Goal: Information Seeking & Learning: Learn about a topic

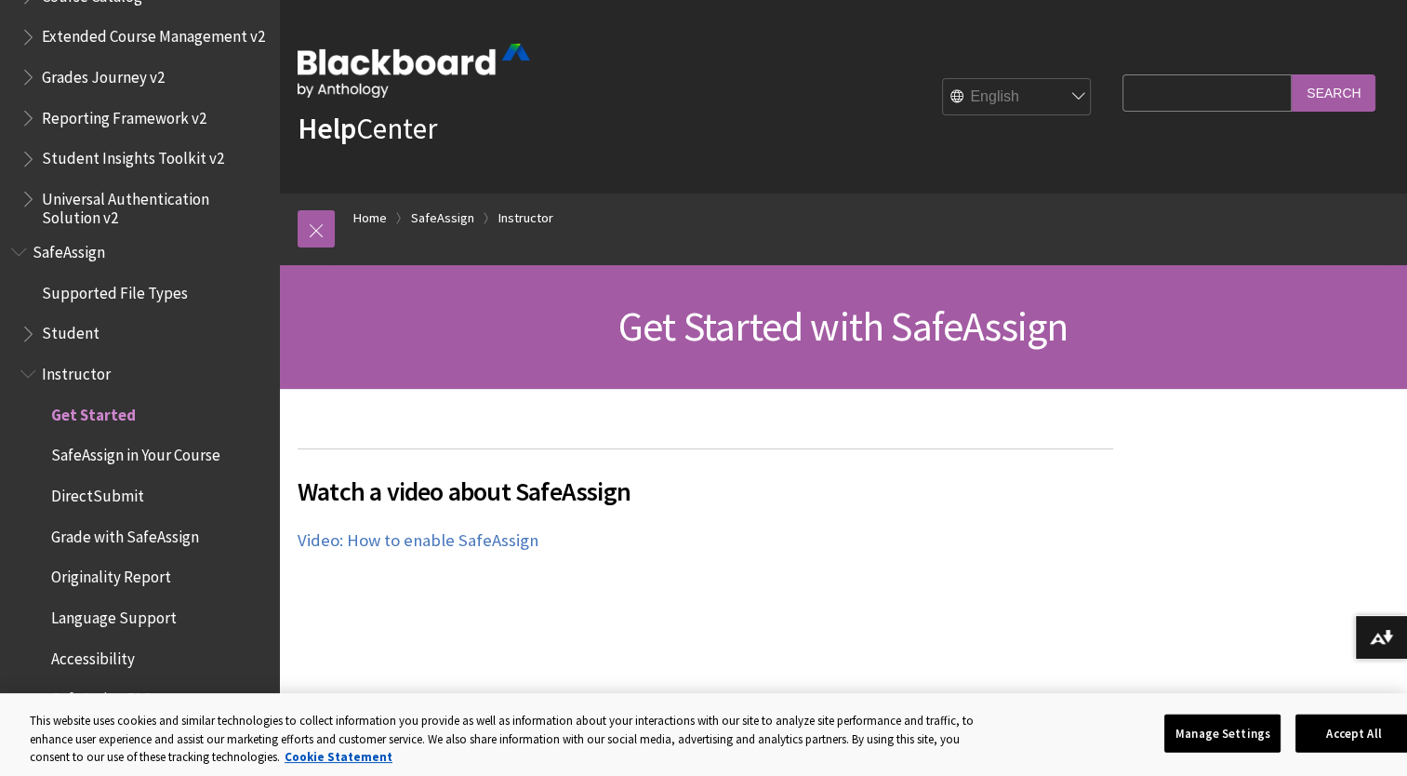
click at [129, 540] on span "Grade with SafeAssign" at bounding box center [125, 533] width 148 height 25
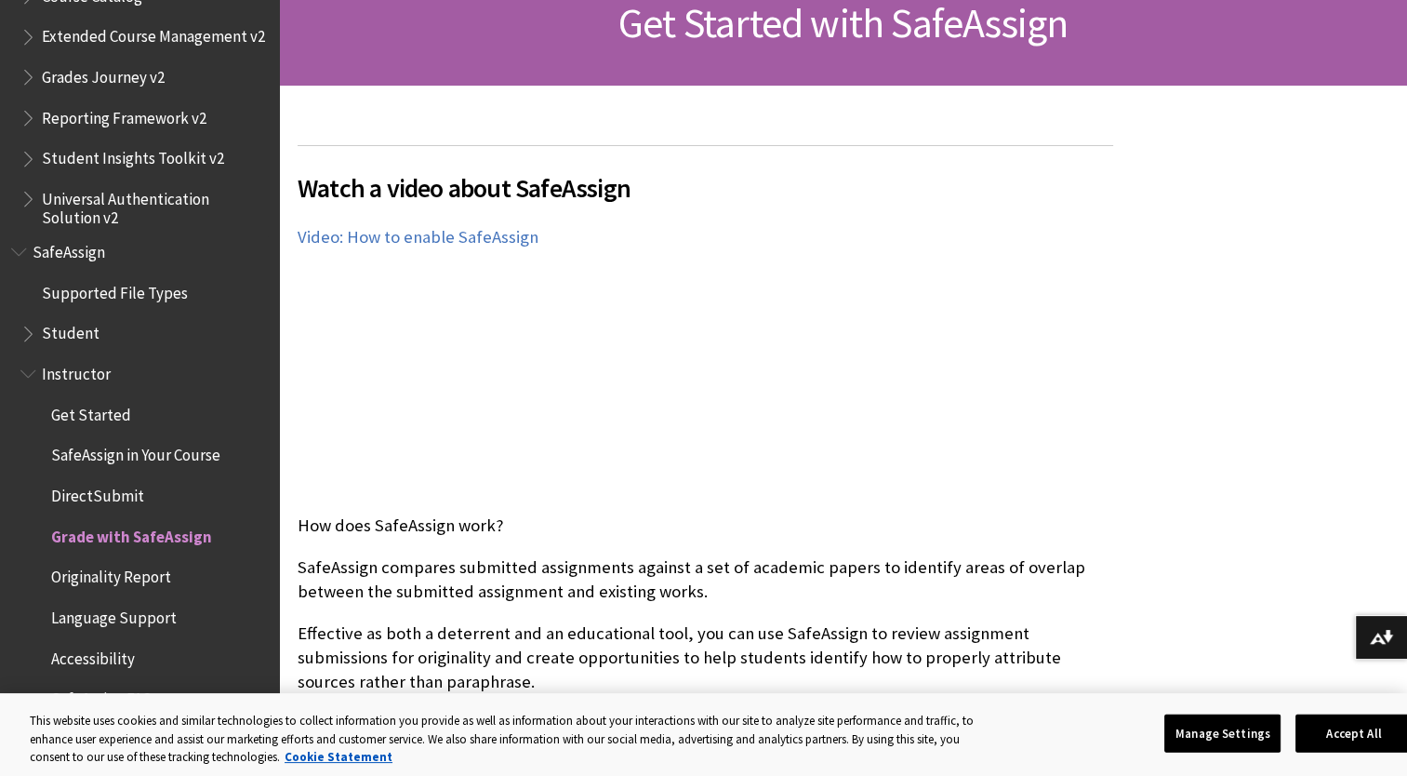
scroll to position [307, 0]
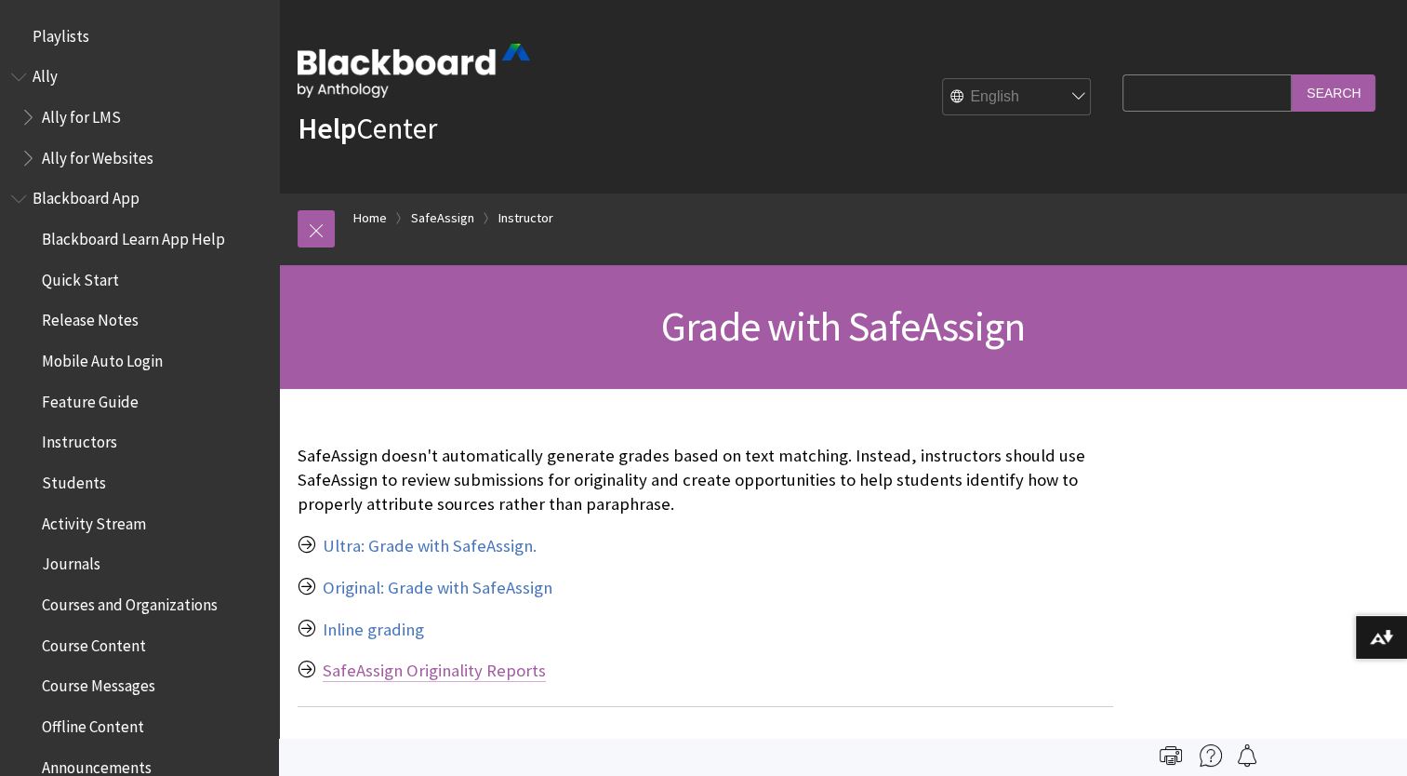
click at [429, 665] on link "SafeAssign Originality Reports" at bounding box center [434, 671] width 223 height 22
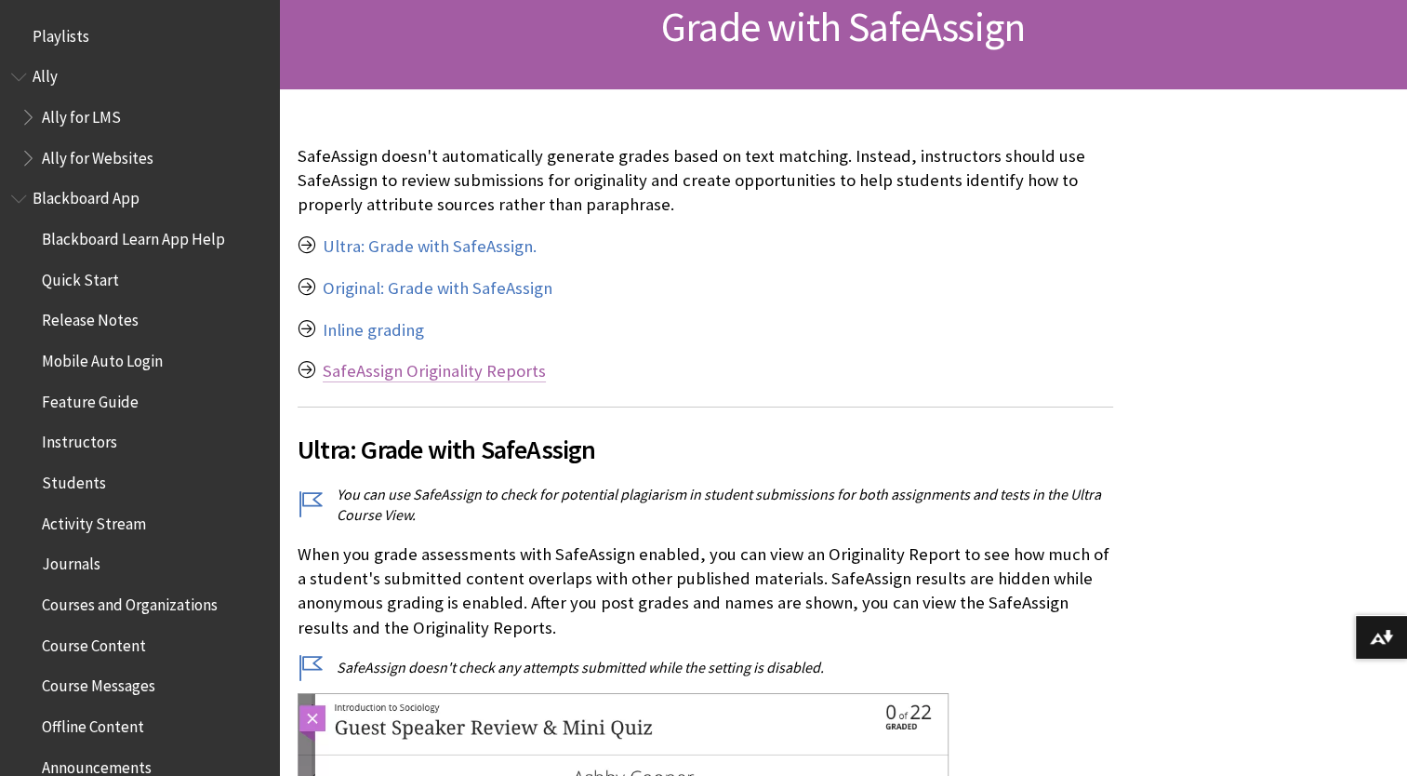
scroll to position [316, 0]
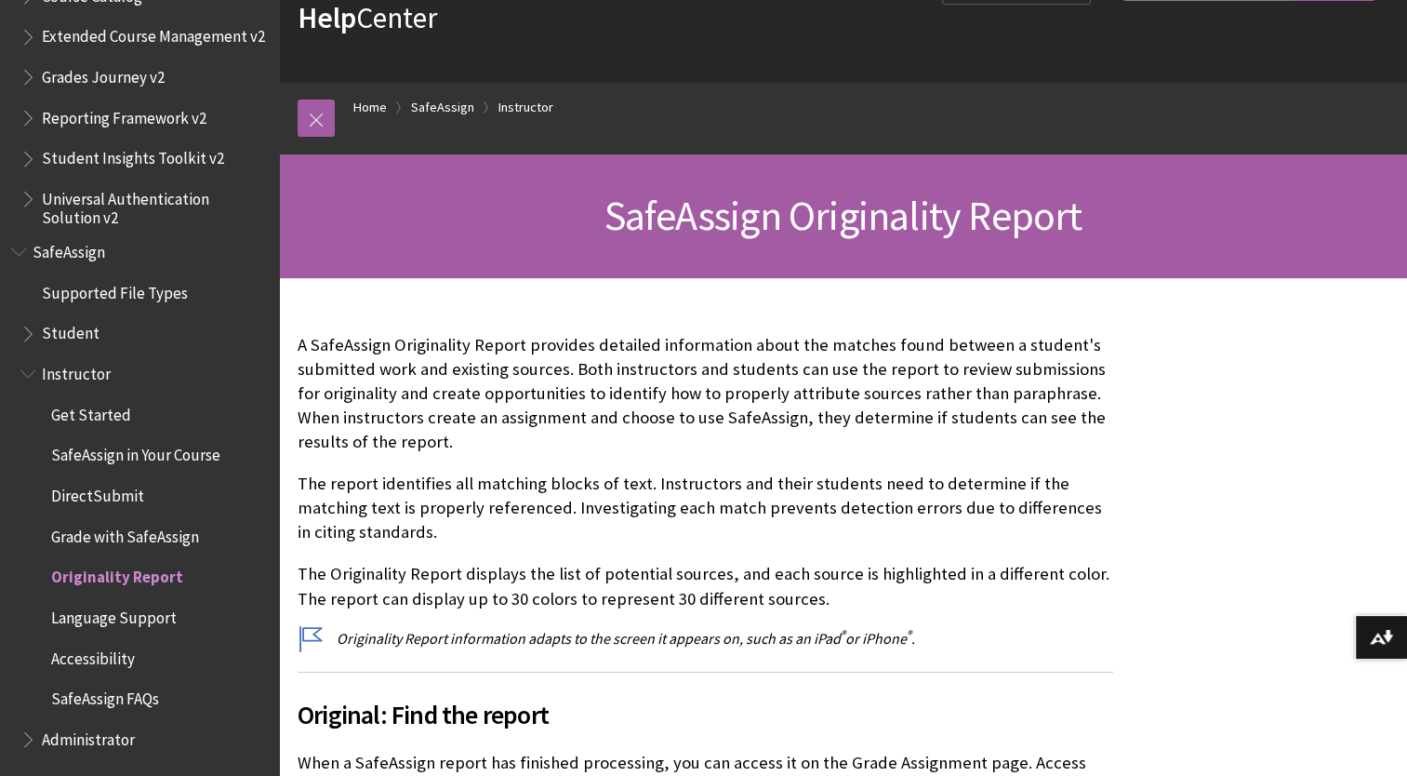
scroll to position [117, 0]
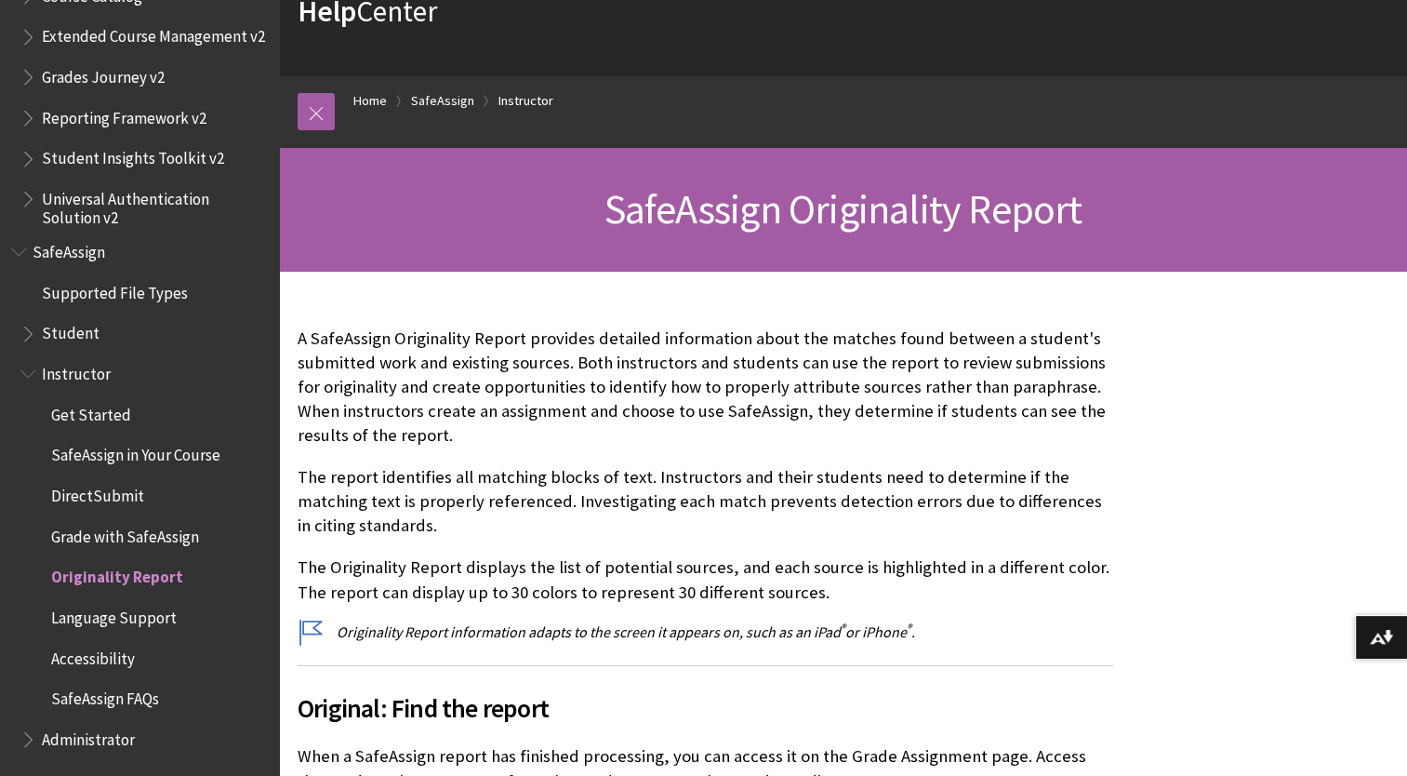
click at [193, 251] on span "SafeAssign" at bounding box center [139, 252] width 257 height 32
click at [85, 239] on span "SafeAssign" at bounding box center [72, 248] width 79 height 25
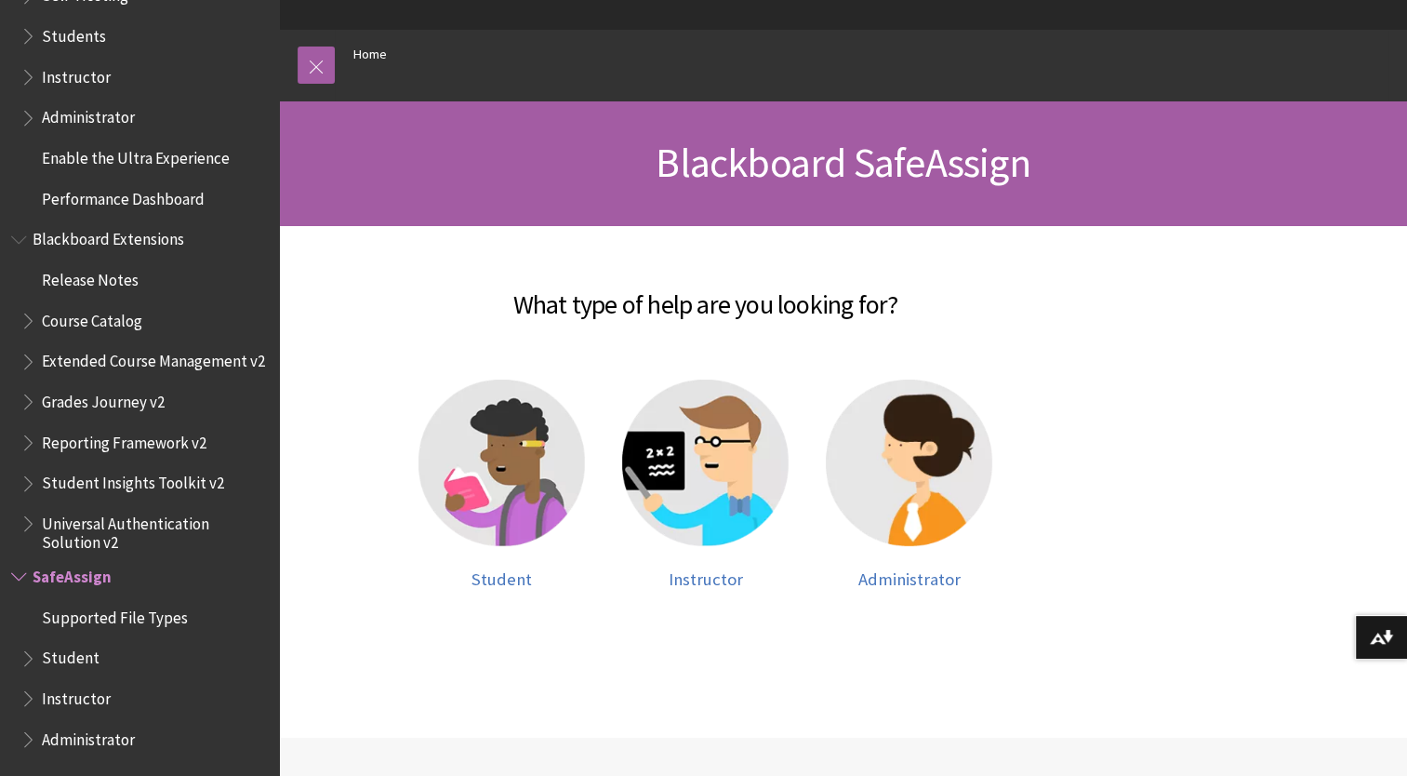
scroll to position [164, 0]
click at [515, 512] on img at bounding box center [502, 463] width 167 height 167
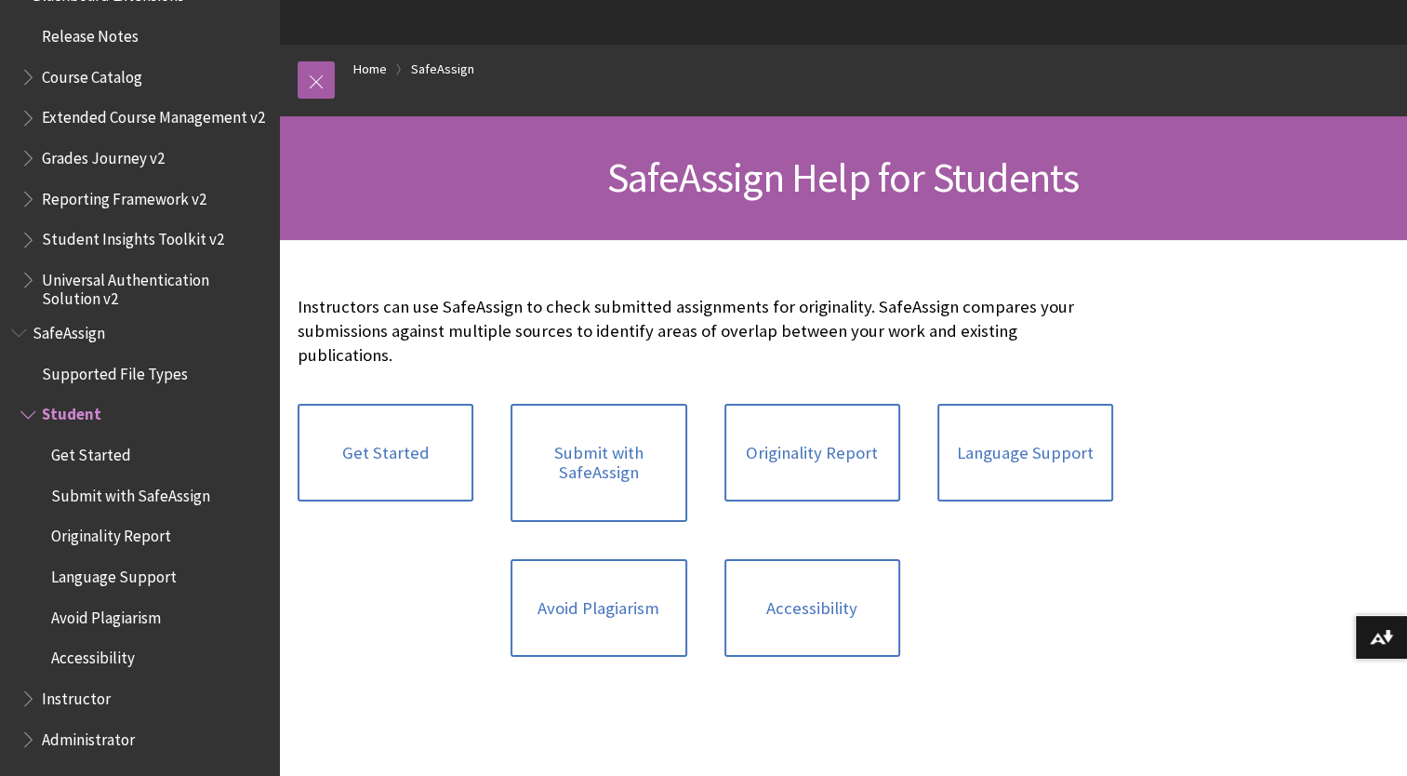
scroll to position [167, 0]
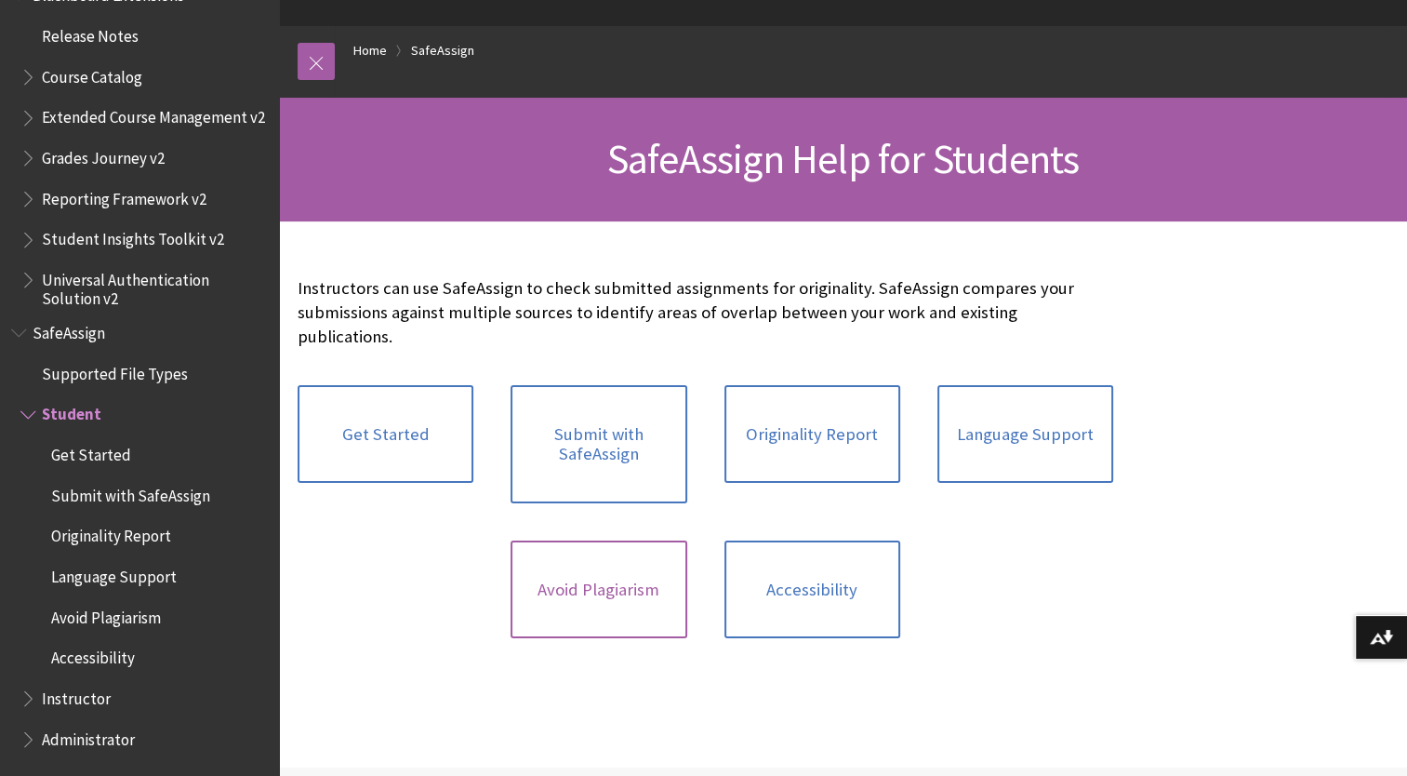
click at [639, 562] on link "Avoid Plagiarism" at bounding box center [599, 589] width 176 height 99
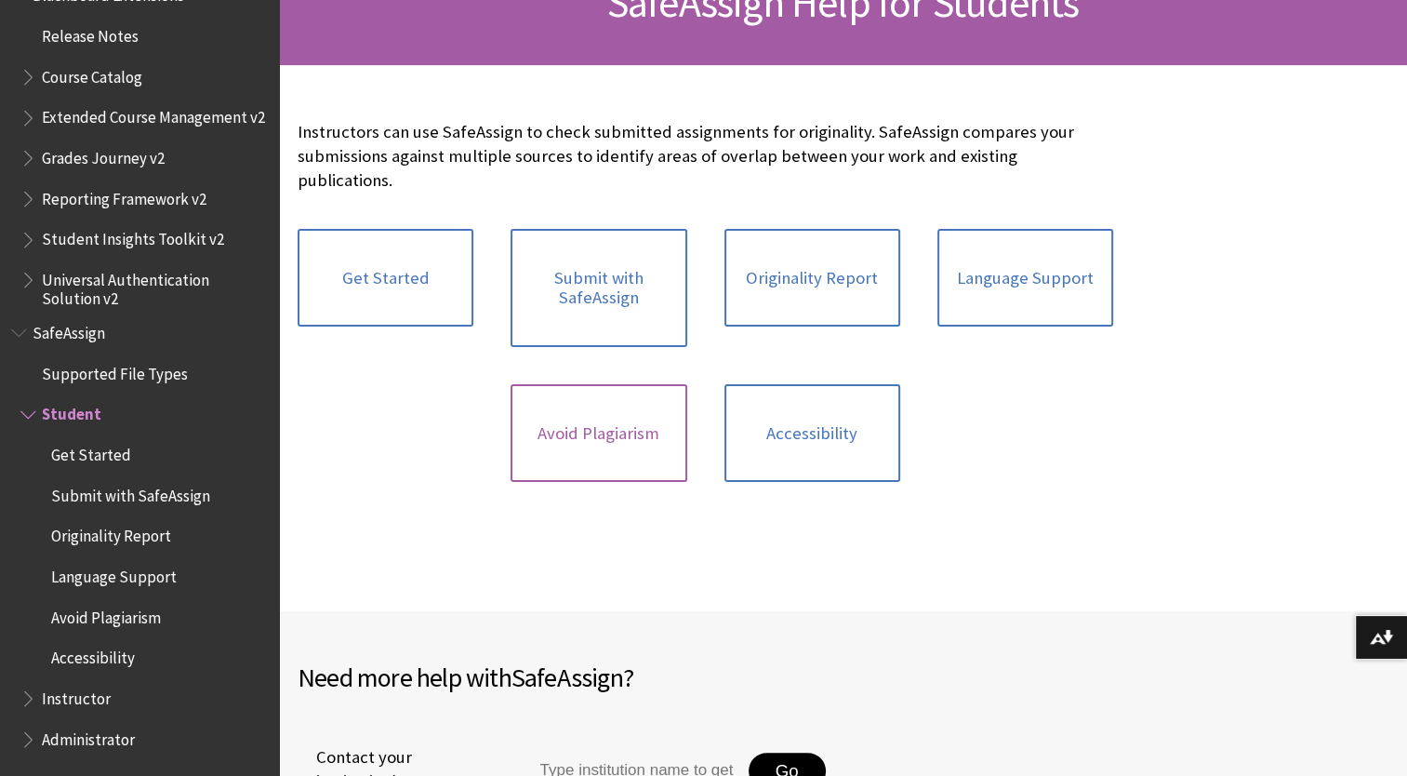
scroll to position [339, 0]
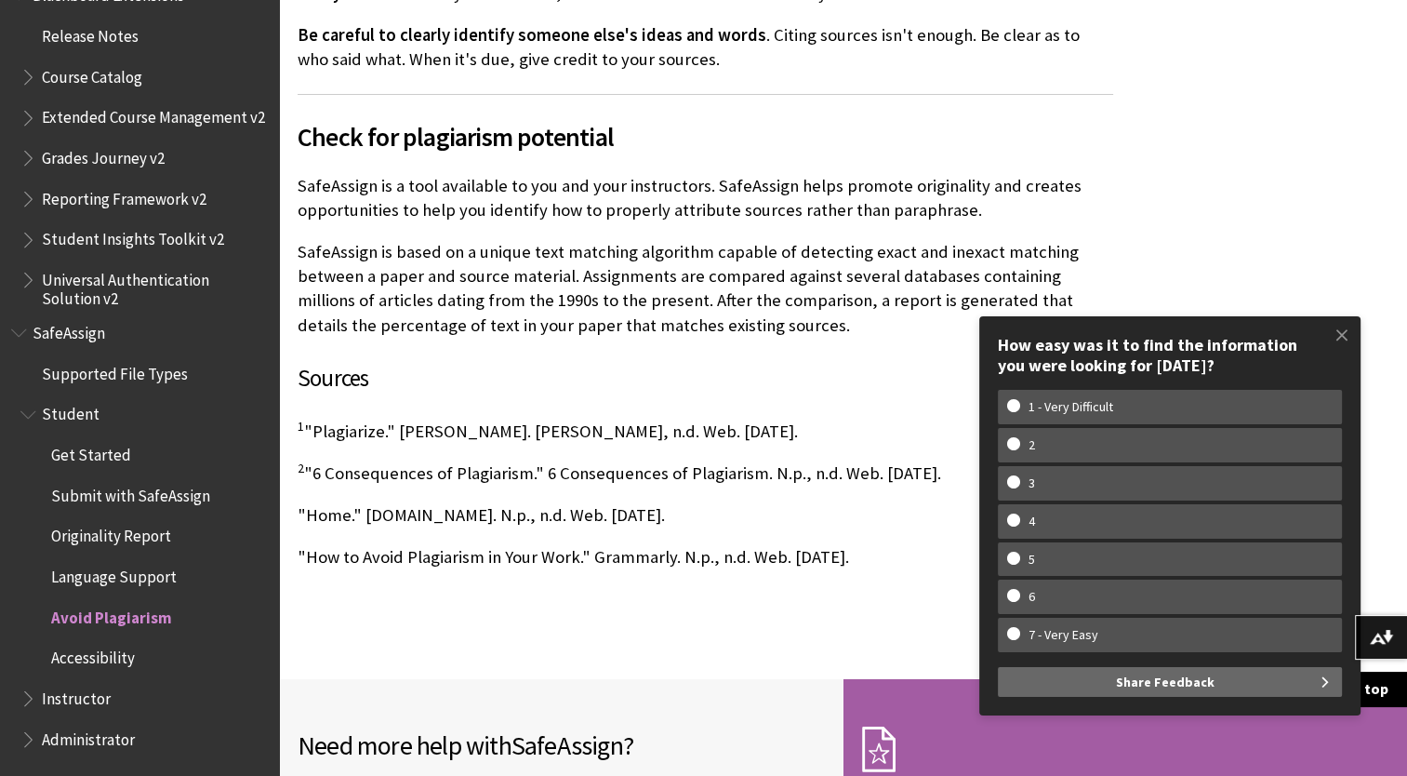
scroll to position [1287, 0]
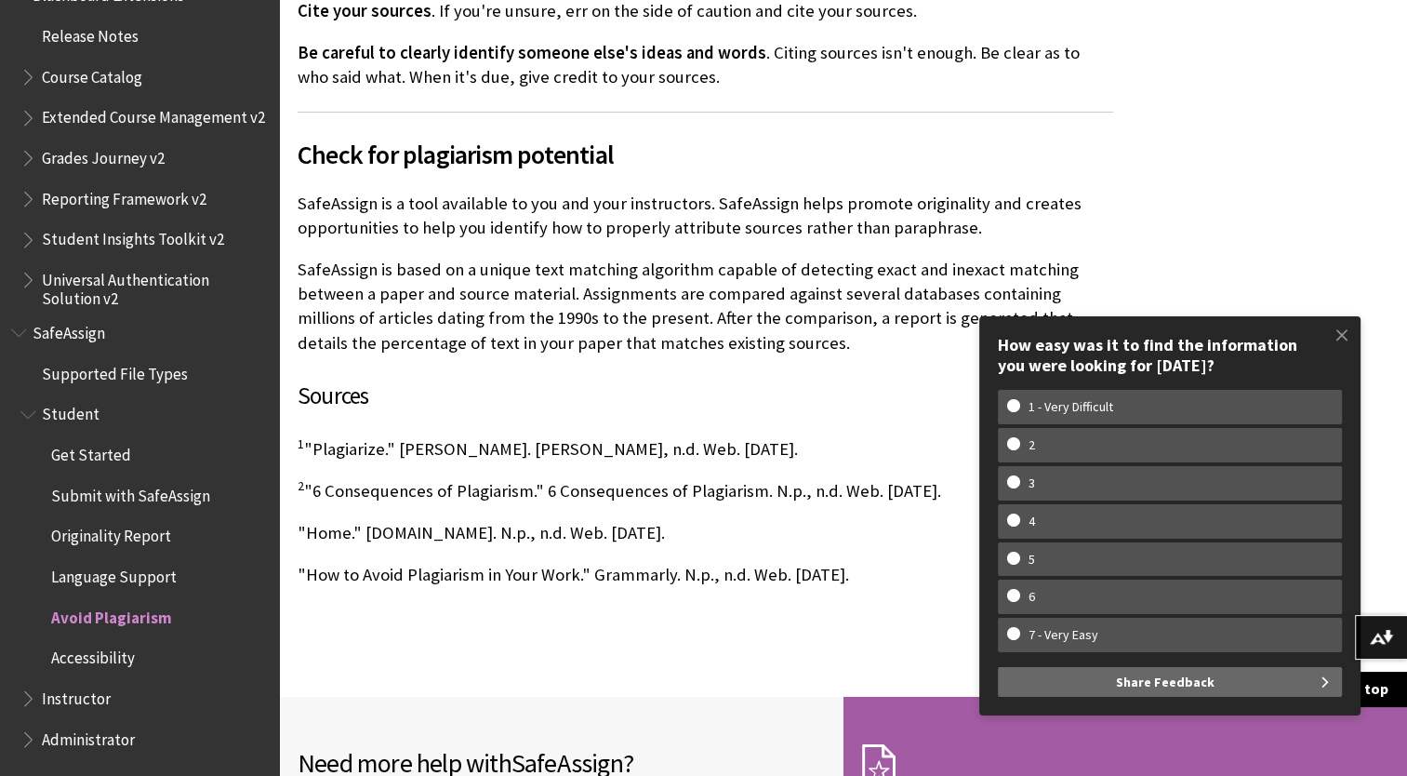
click at [878, 147] on span "Check for plagiarism potential" at bounding box center [706, 154] width 816 height 39
click at [1343, 344] on span at bounding box center [1342, 334] width 39 height 39
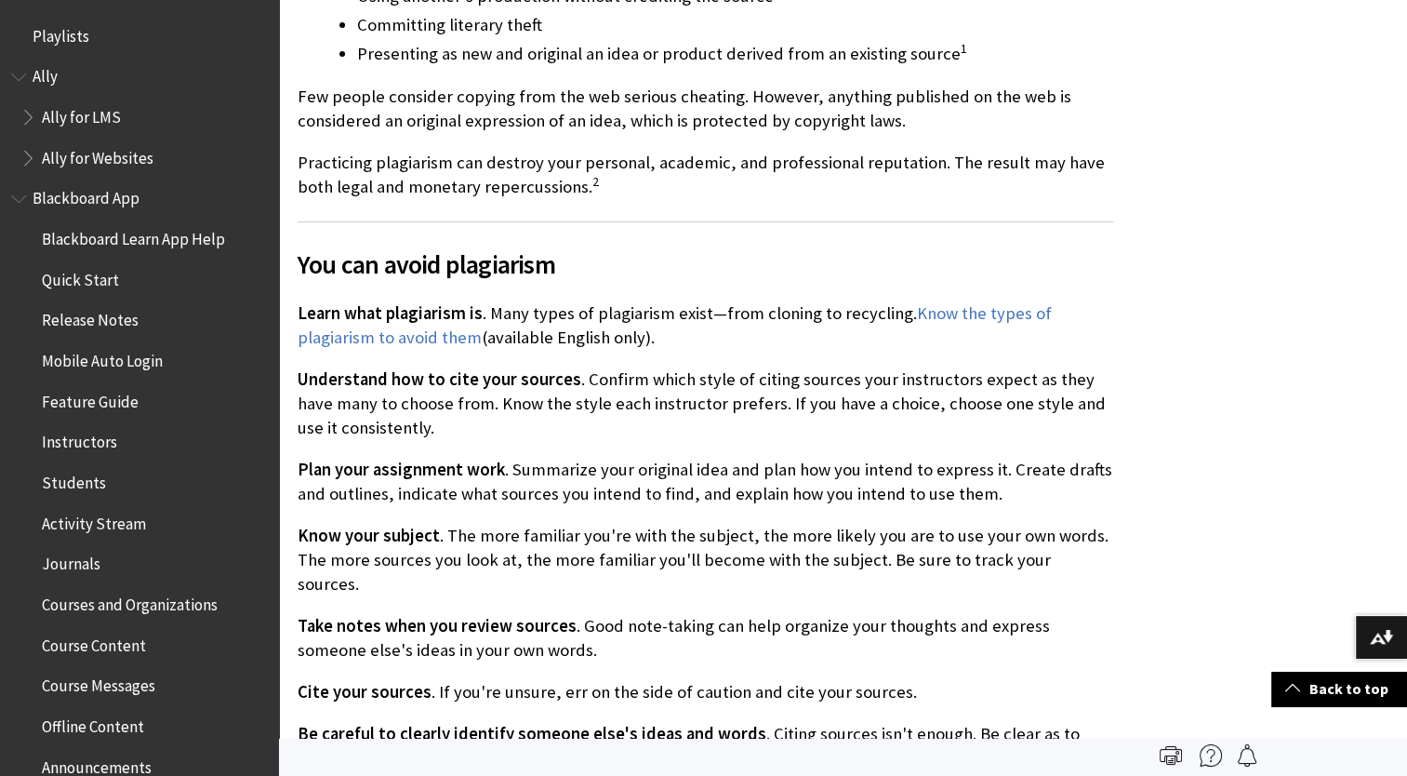
scroll to position [551, 0]
